Goal: Find specific page/section: Find specific page/section

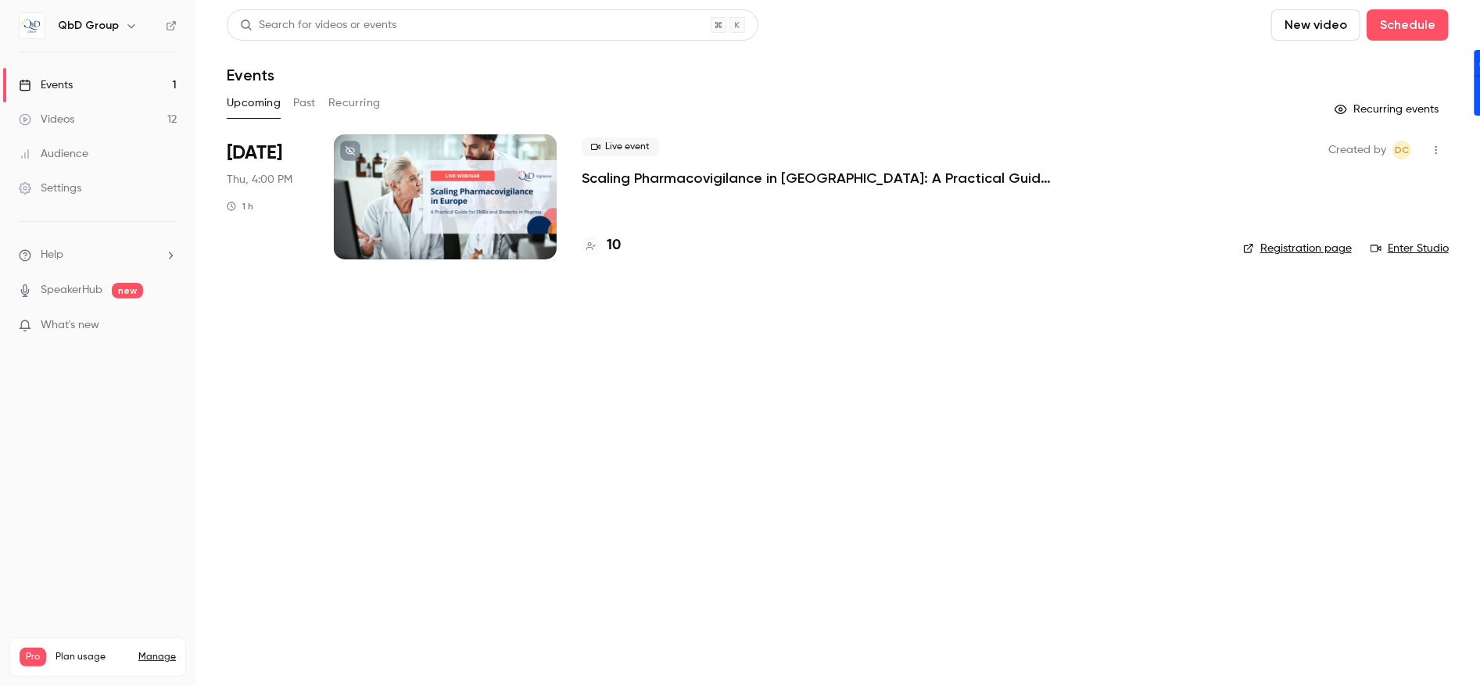
click at [630, 174] on p "Scaling Pharmacovigilance in [GEOGRAPHIC_DATA]: A Practical Guide for Pharma SM…" at bounding box center [816, 178] width 469 height 19
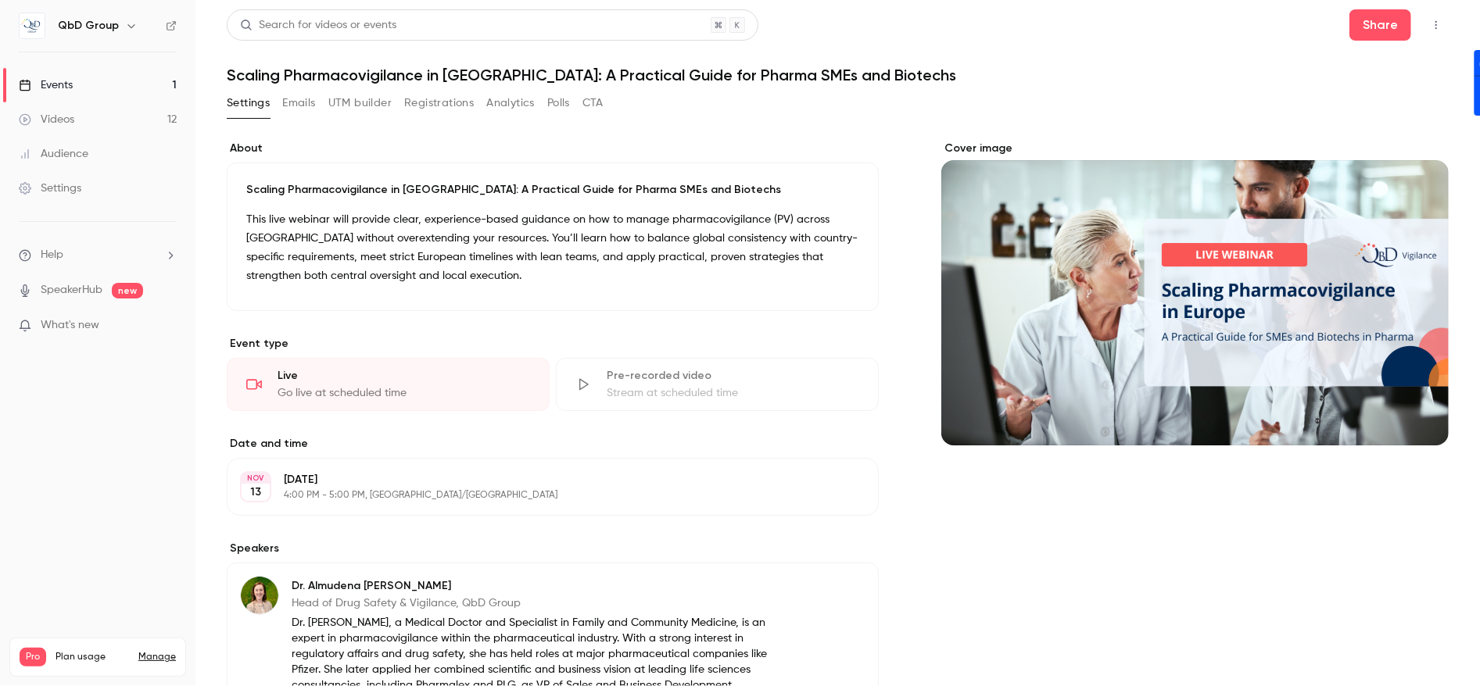
click at [438, 102] on button "Registrations" at bounding box center [439, 103] width 70 height 25
click at [30, 27] on img at bounding box center [32, 25] width 25 height 25
